Goal: Task Accomplishment & Management: Use online tool/utility

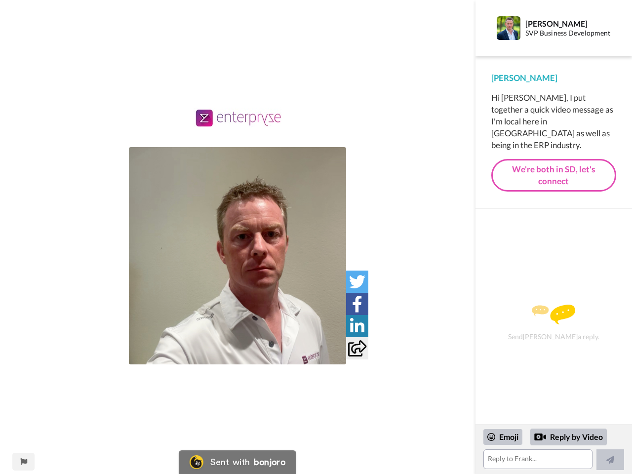
click at [237, 256] on img at bounding box center [237, 255] width 217 height 217
click at [357, 281] on icon at bounding box center [357, 281] width 16 height 16
click at [357, 303] on icon at bounding box center [357, 304] width 10 height 16
click at [357, 326] on icon at bounding box center [357, 326] width 14 height 16
click at [357, 348] on icon at bounding box center [357, 348] width 18 height 16
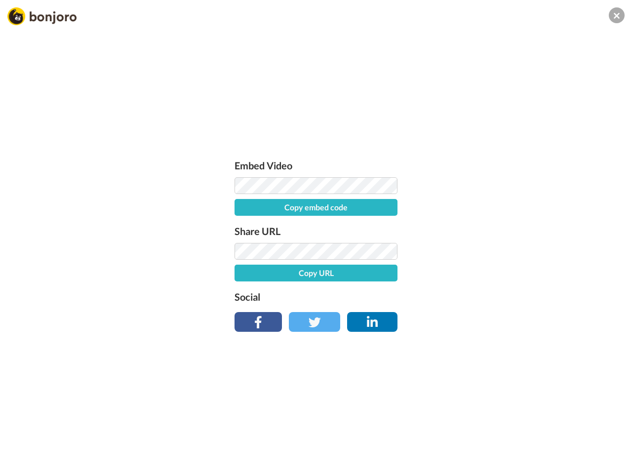
click at [23, 461] on div "Embed Video Copy embed code Share URL Copy URL Social" at bounding box center [316, 290] width 632 height 474
click at [553, 449] on div "Embed Video Copy embed code Share URL Copy URL Social" at bounding box center [316, 290] width 632 height 474
click at [503, 437] on div "Embed Video Copy embed code Share URL Copy URL Social" at bounding box center [316, 290] width 632 height 474
click at [568, 437] on div "Embed Video Copy embed code Share URL Copy URL Social" at bounding box center [316, 290] width 632 height 474
click at [610, 459] on div "Embed Video Copy embed code Share URL Copy URL Social" at bounding box center [316, 290] width 632 height 474
